Goal: Task Accomplishment & Management: Manage account settings

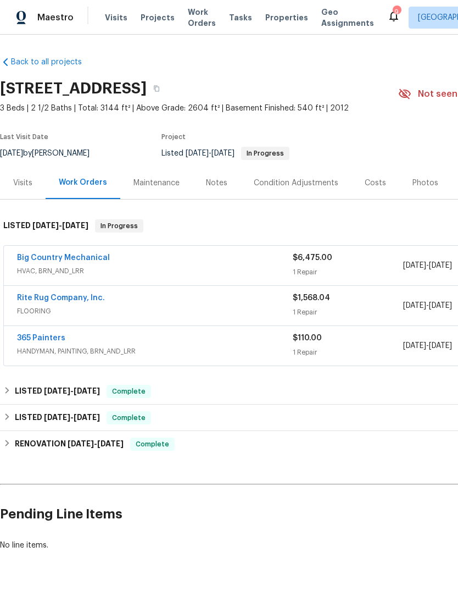
click at [115, 16] on span "Visits" at bounding box center [116, 17] width 23 height 11
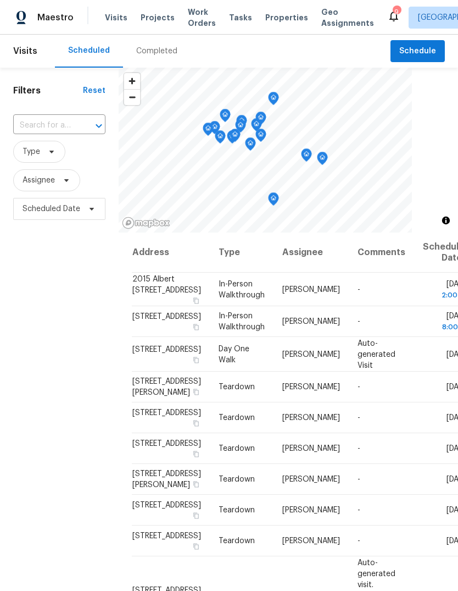
click at [362, 337] on td "-" at bounding box center [381, 321] width 65 height 31
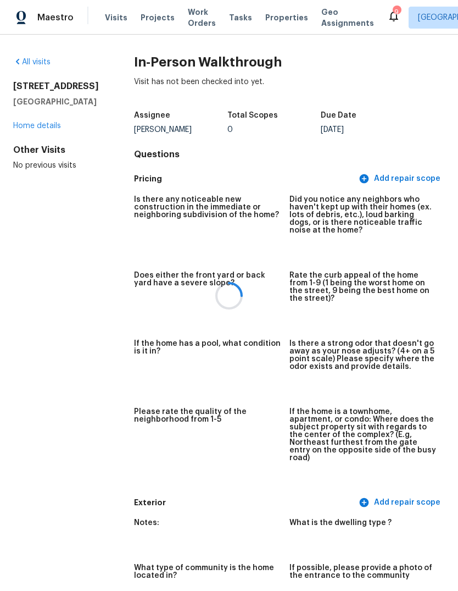
click at [56, 152] on div at bounding box center [229, 295] width 458 height 591
click at [44, 151] on div at bounding box center [229, 295] width 458 height 591
click at [46, 130] on link "Home details" at bounding box center [37, 126] width 48 height 8
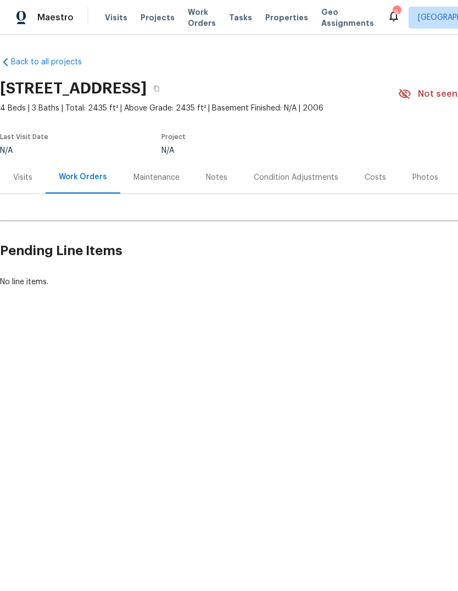
click at [106, 21] on span "Visits" at bounding box center [116, 17] width 23 height 11
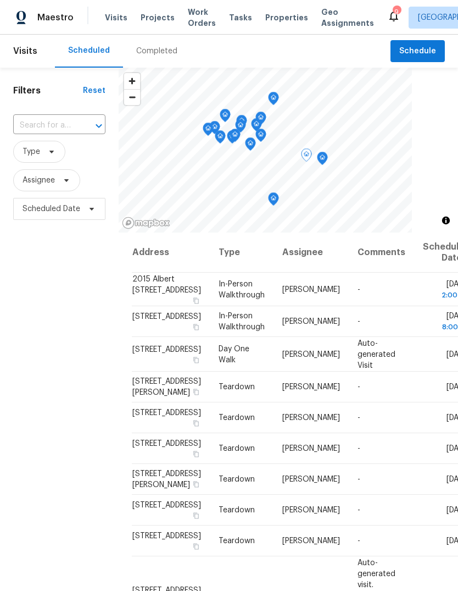
click at [0, 0] on icon at bounding box center [0, 0] width 0 height 0
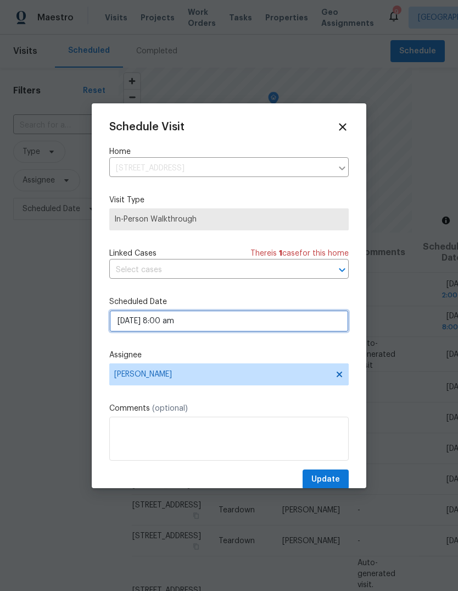
click at [317, 329] on input "08/29/2025 8:00 am" at bounding box center [229, 321] width 240 height 22
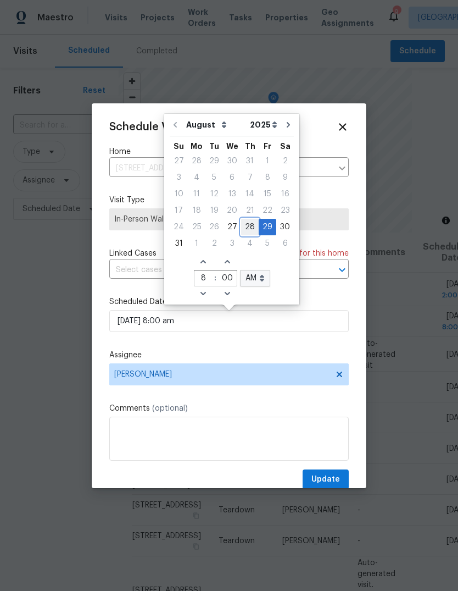
click at [247, 228] on div "28" at bounding box center [250, 226] width 18 height 15
type input "08/28/2025 8:00 am"
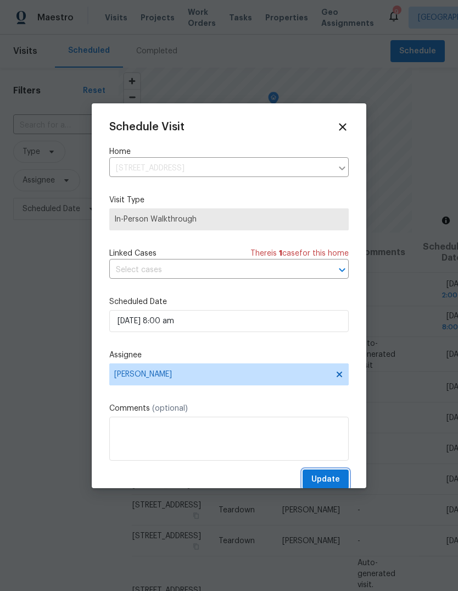
click at [333, 480] on span "Update" at bounding box center [326, 480] width 29 height 14
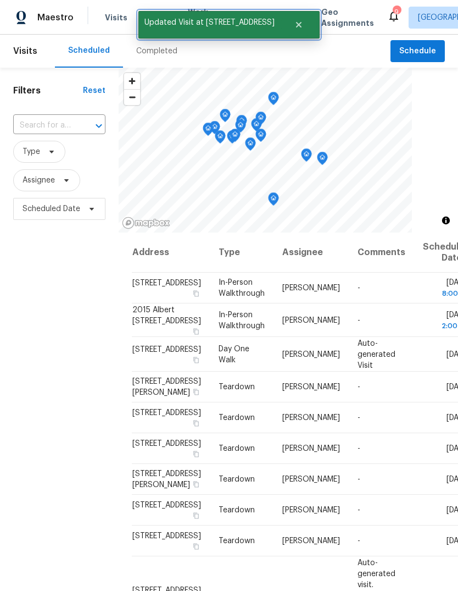
click at [303, 29] on icon "Close" at bounding box center [299, 24] width 9 height 9
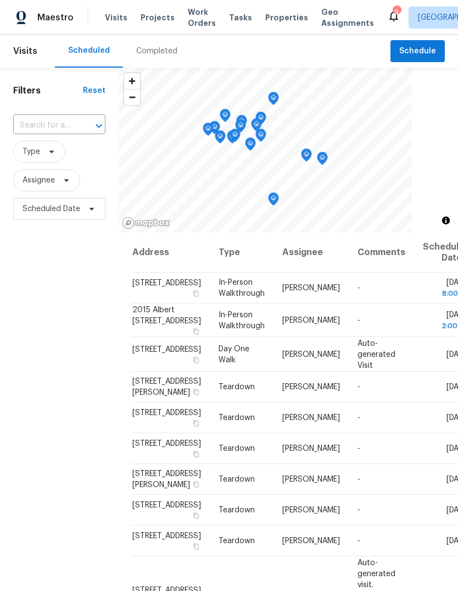
click at [271, 22] on span "Properties" at bounding box center [286, 17] width 43 height 11
